Goal: Transaction & Acquisition: Purchase product/service

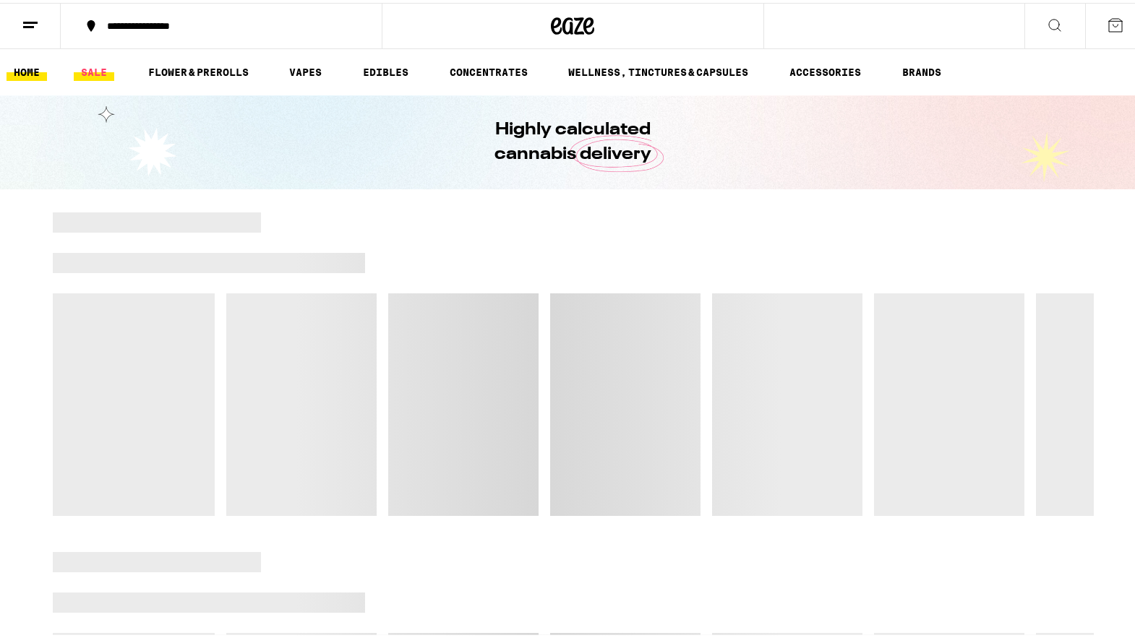
click at [99, 64] on link "SALE" at bounding box center [94, 69] width 40 height 17
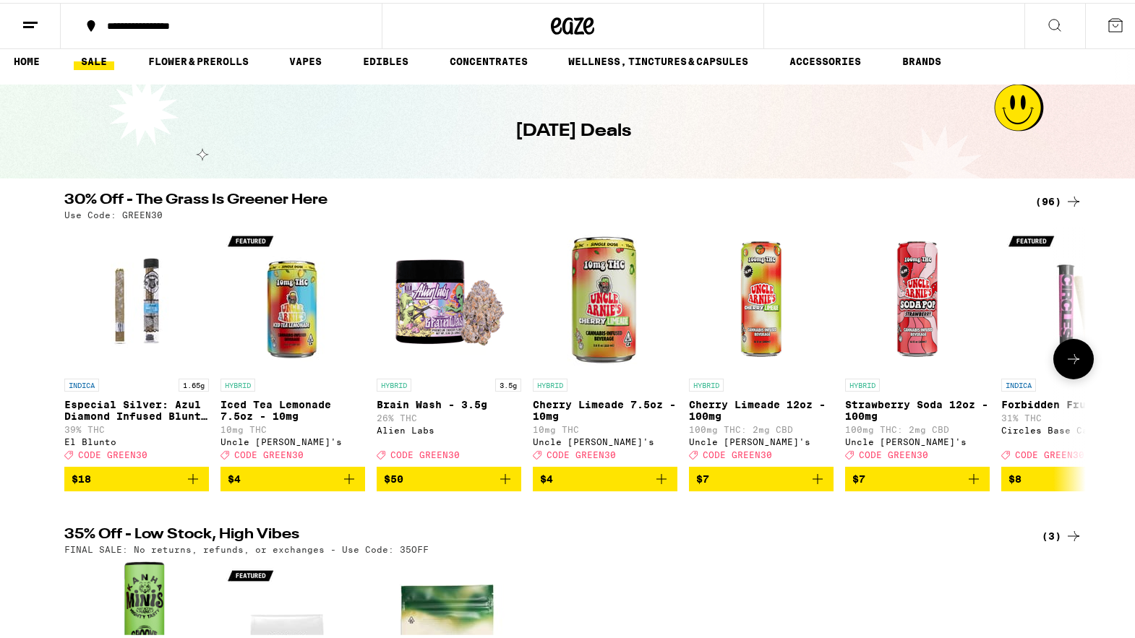
scroll to position [7, 0]
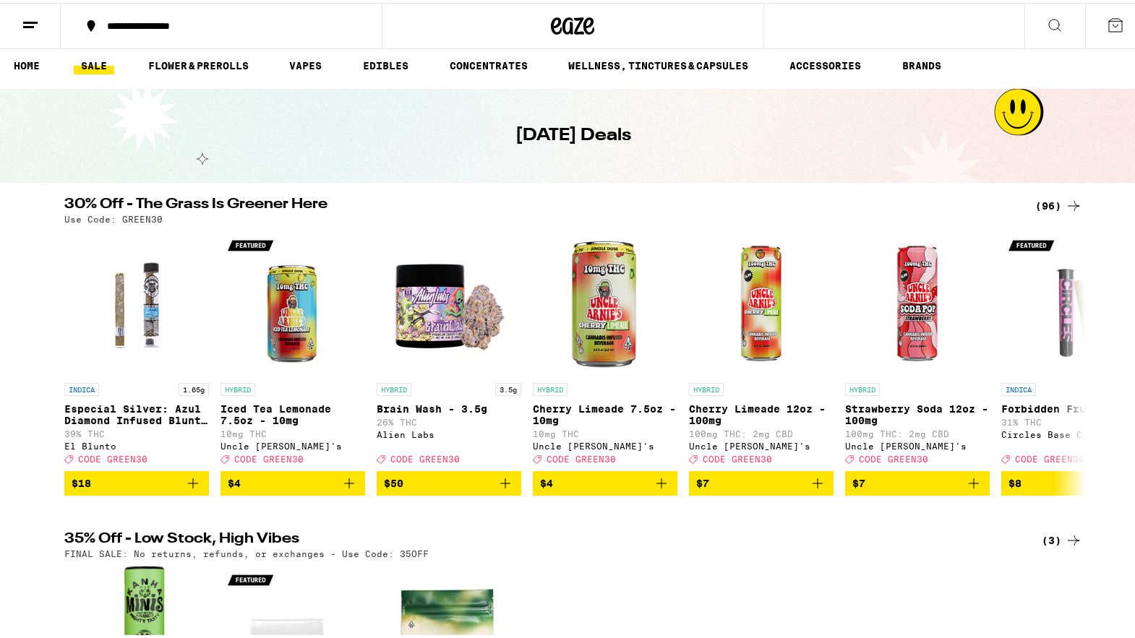
click at [1053, 197] on div "(96)" at bounding box center [1058, 202] width 47 height 17
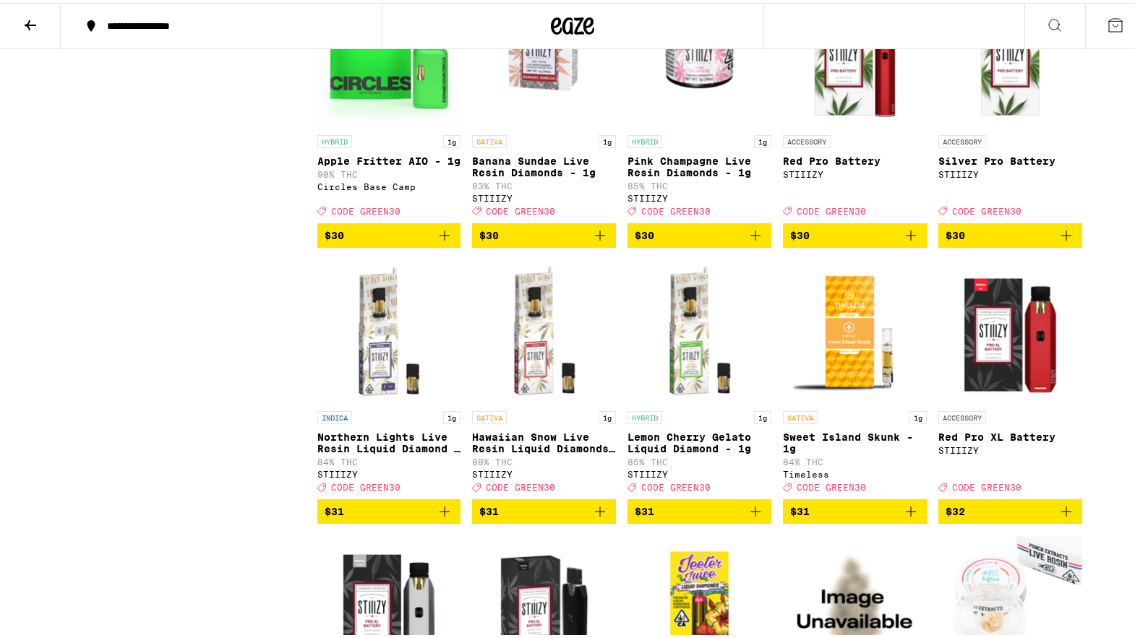
scroll to position [2841, 0]
